Goal: Task Accomplishment & Management: Manage account settings

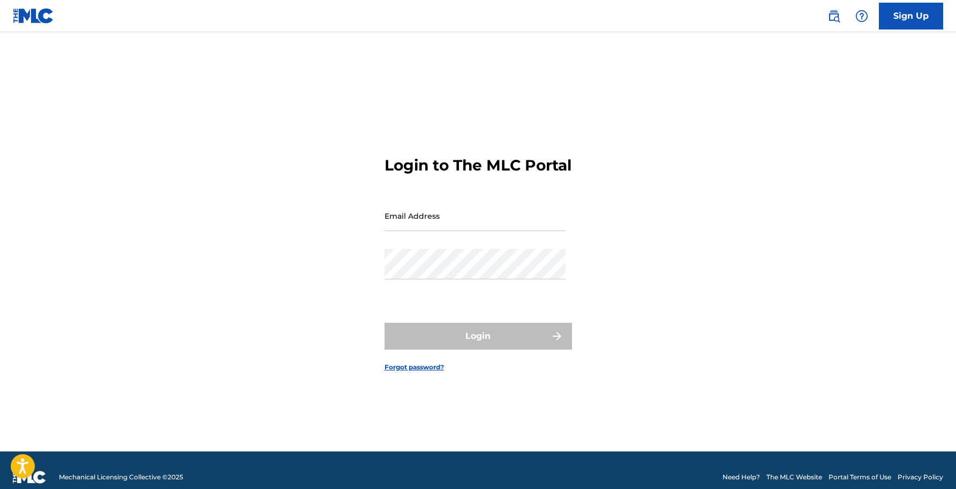
click at [556, 224] on input "Email Address" at bounding box center [475, 215] width 181 height 31
type input "[PERSON_NAME][EMAIL_ADDRESS][DOMAIN_NAME]"
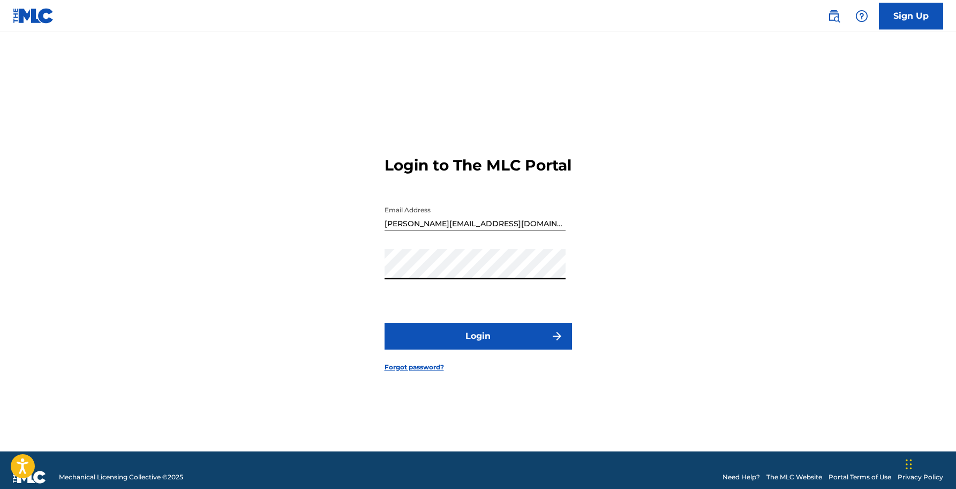
click at [485, 349] on button "Login" at bounding box center [479, 336] width 188 height 27
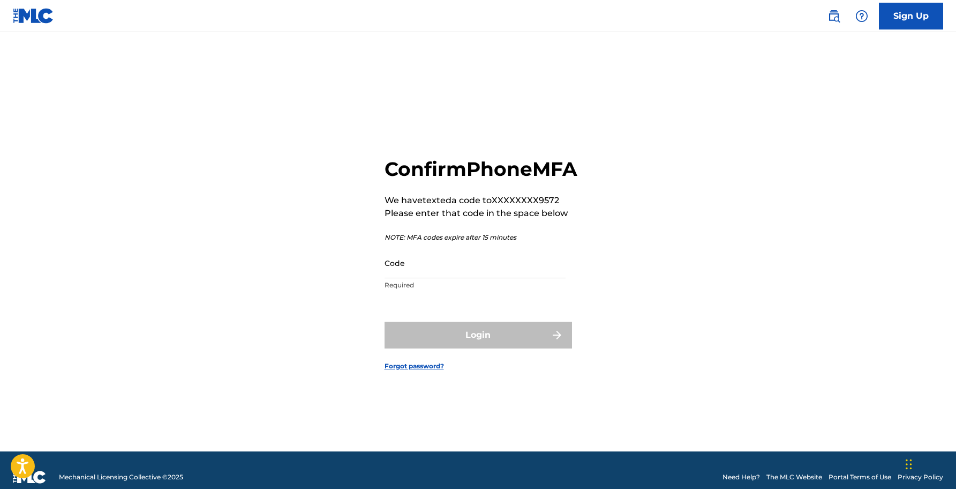
click at [477, 273] on input "Code" at bounding box center [475, 263] width 181 height 31
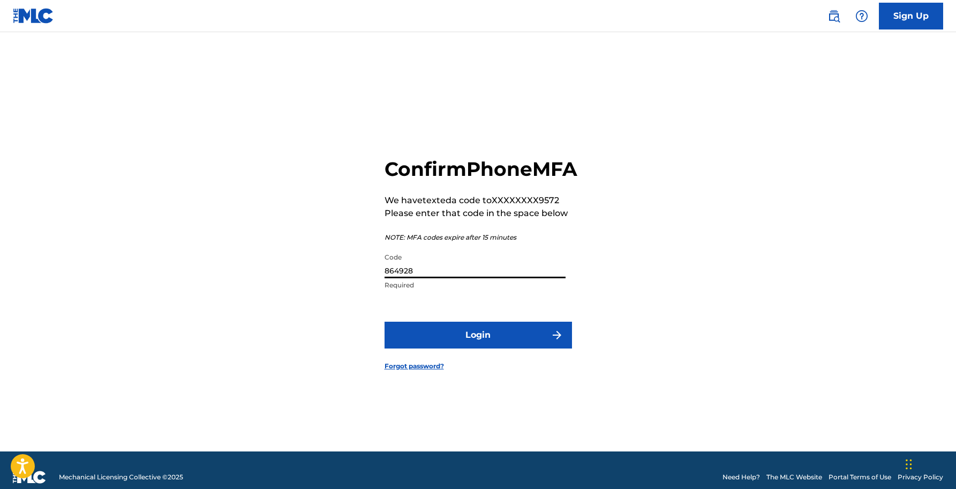
type input "864928"
click at [385, 321] on button "Login" at bounding box center [479, 334] width 188 height 27
